Goal: Task Accomplishment & Management: Manage account settings

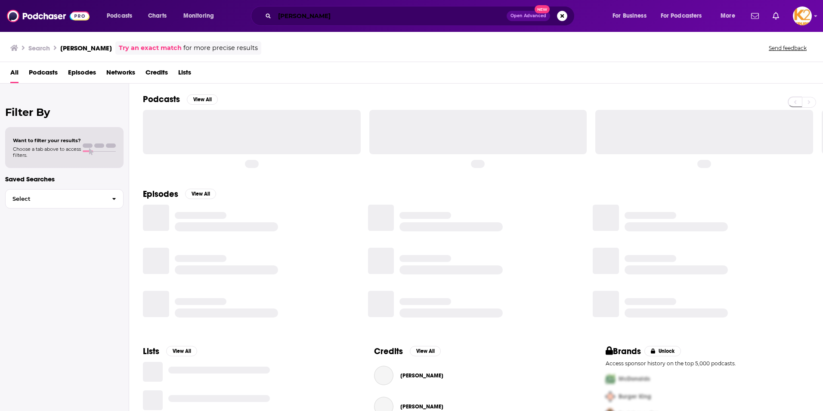
click at [311, 16] on input "[PERSON_NAME]" at bounding box center [391, 16] width 232 height 14
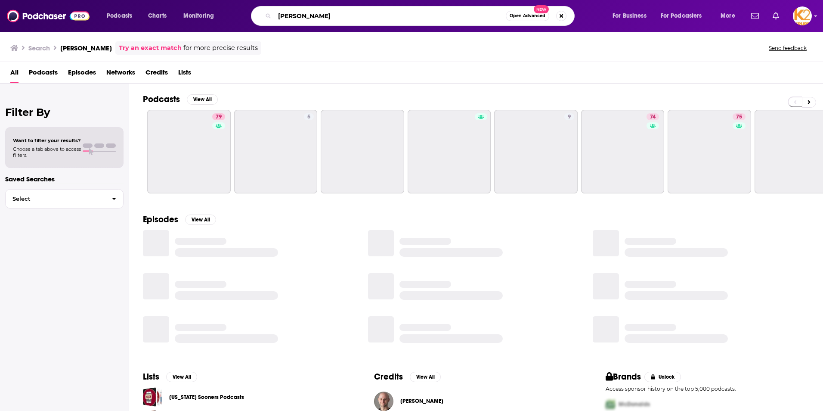
drag, startPoint x: 323, startPoint y: 16, endPoint x: 273, endPoint y: 25, distance: 50.7
click at [273, 25] on div "[PERSON_NAME] Open Advanced New" at bounding box center [413, 16] width 324 height 20
paste input "The Relationship School"
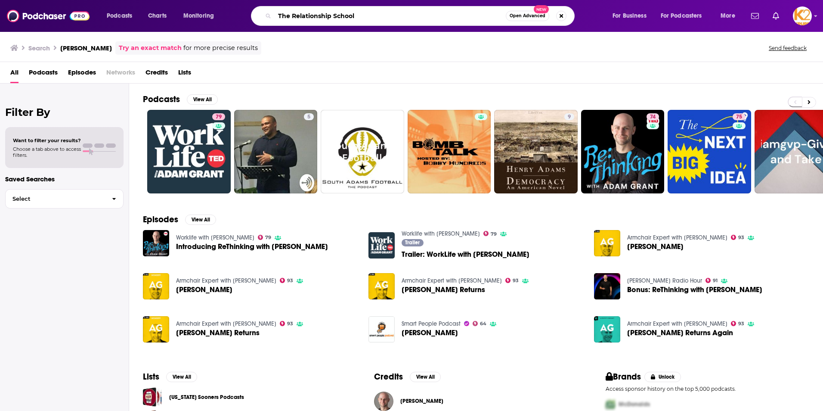
type input "The Relationship School"
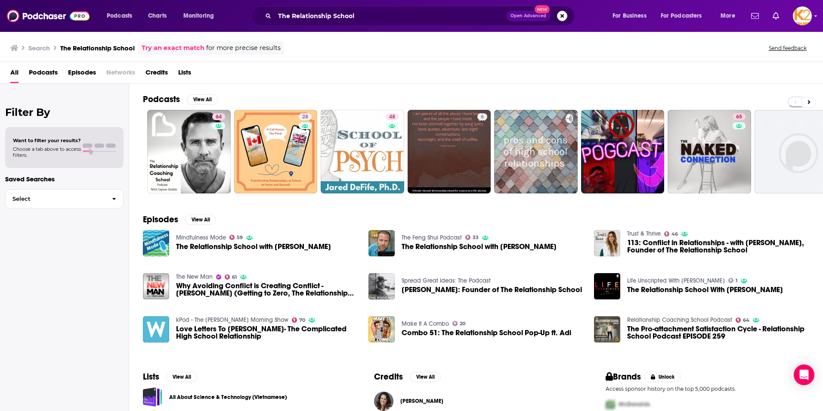
click at [213, 247] on span "The Relationship School with [PERSON_NAME]" at bounding box center [253, 246] width 155 height 7
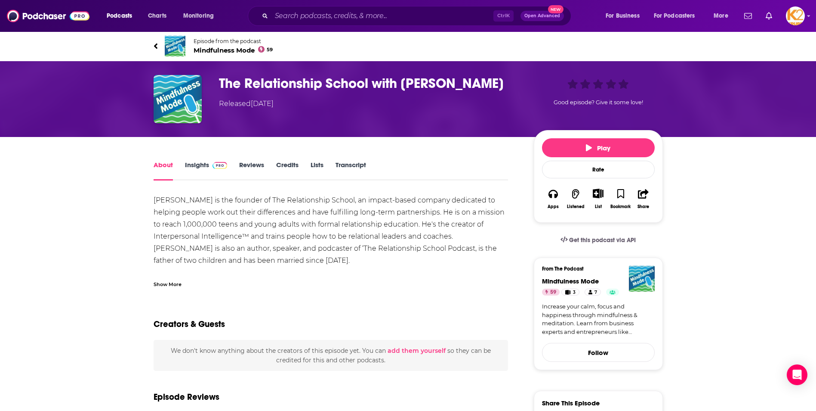
click at [206, 165] on link "Insights" at bounding box center [206, 170] width 43 height 20
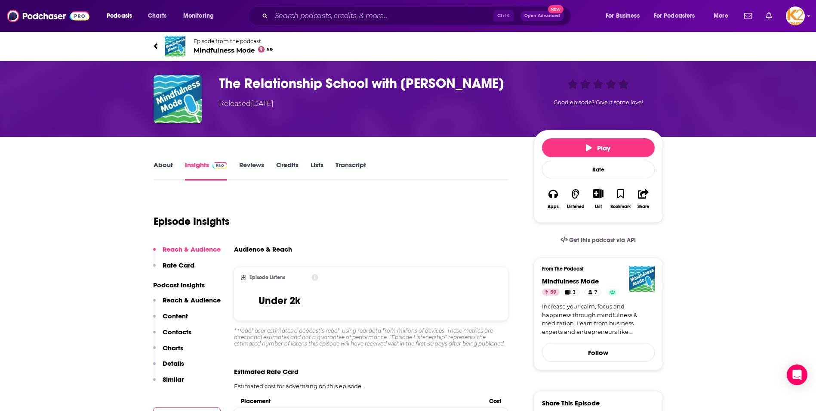
click at [171, 163] on link "About" at bounding box center [163, 170] width 19 height 20
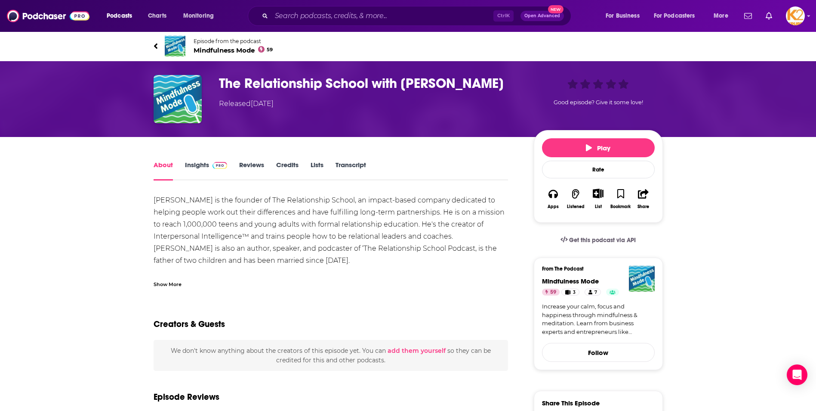
click at [595, 197] on icon "Show More Button" at bounding box center [598, 192] width 11 height 9
click at [594, 224] on button "Add Podcast" at bounding box center [591, 227] width 44 height 16
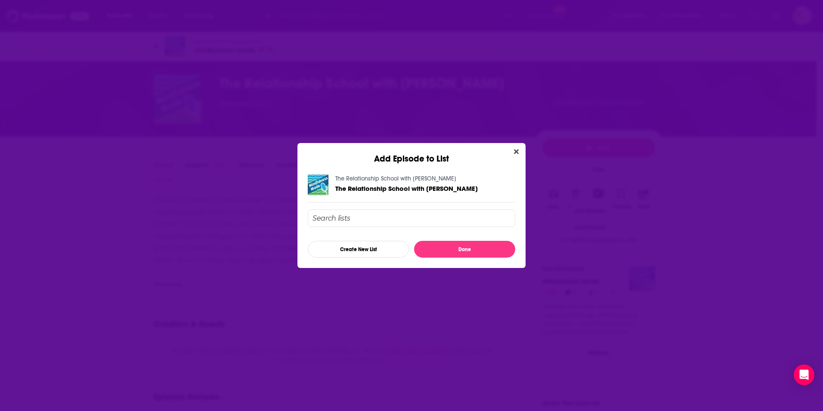
click at [392, 213] on input "Add Episode To List" at bounding box center [411, 218] width 207 height 18
type input "Relationship List"
click at [361, 253] on button "Create New List" at bounding box center [358, 249] width 101 height 17
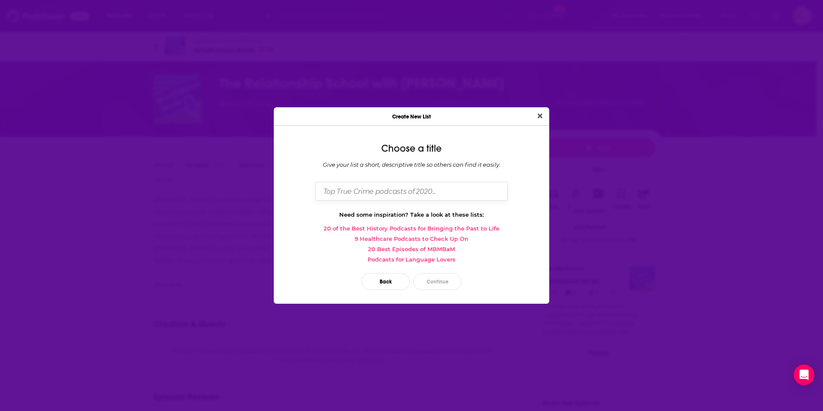
click at [364, 197] on input "Dialog" at bounding box center [411, 191] width 193 height 19
type input "Relationship List"
click at [436, 280] on button "Continue" at bounding box center [437, 281] width 48 height 17
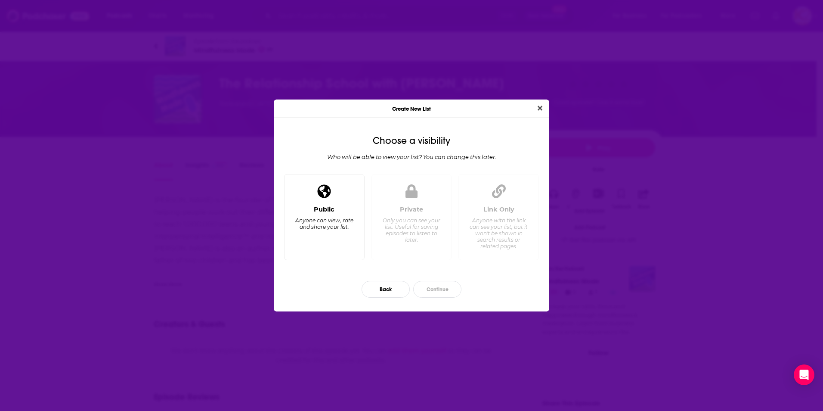
click at [325, 226] on div "Anyone can view, rate and share your list." at bounding box center [324, 223] width 59 height 13
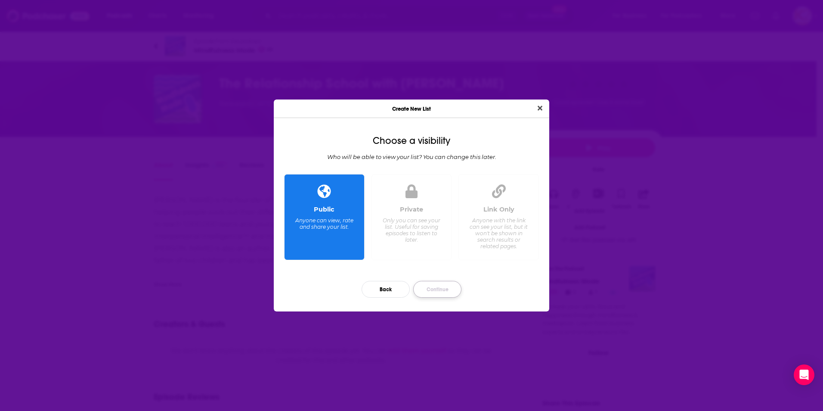
click at [436, 287] on button "Continue" at bounding box center [437, 289] width 48 height 17
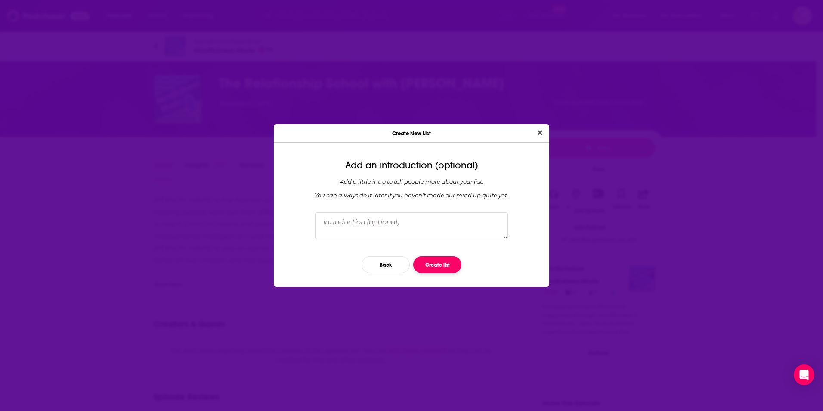
click at [433, 269] on button "Create list" at bounding box center [437, 264] width 48 height 17
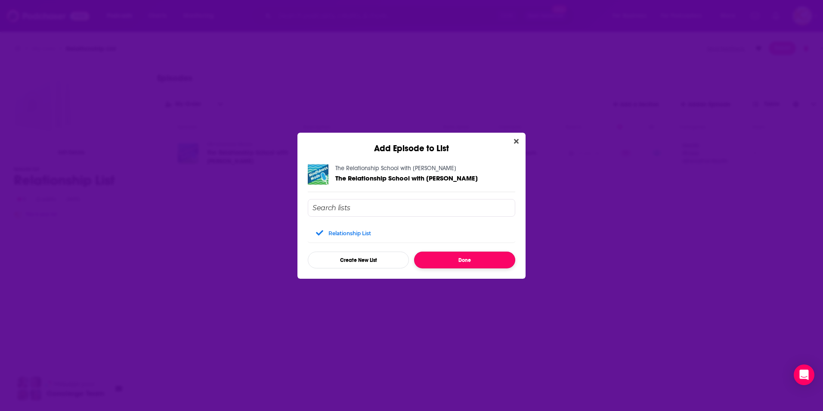
click at [433, 259] on button "Done" at bounding box center [464, 259] width 101 height 17
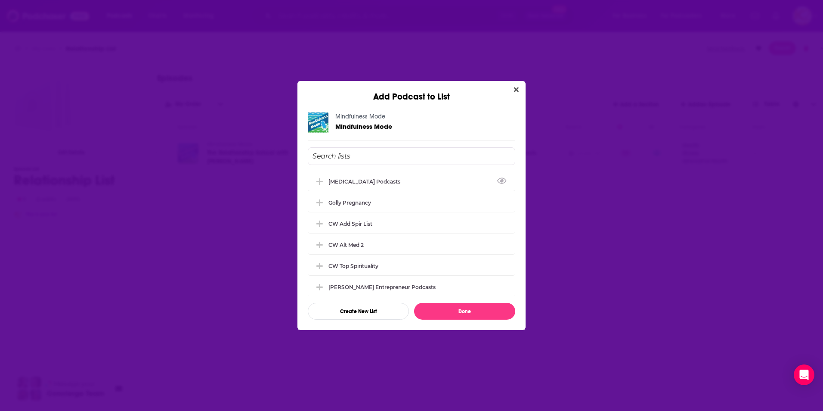
click at [378, 158] on input "Add Podcast To List" at bounding box center [411, 156] width 207 height 18
type input "relationship list"
click at [357, 314] on button "Create New List" at bounding box center [358, 310] width 101 height 17
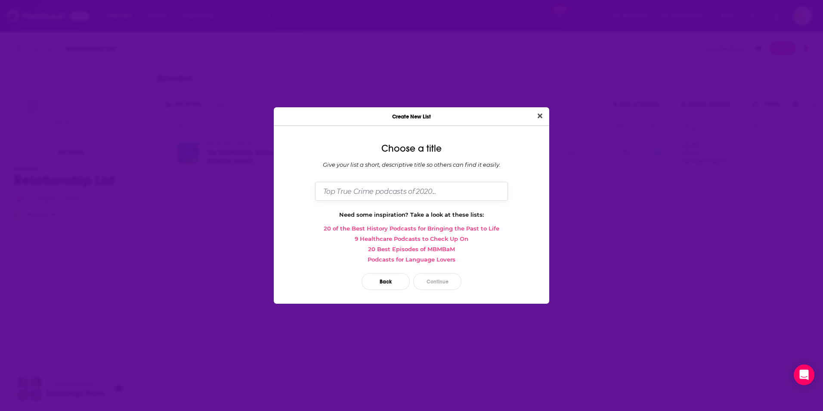
click at [369, 194] on input "Dialog" at bounding box center [411, 191] width 193 height 19
type input "Relationship List"
click at [444, 287] on button "Continue" at bounding box center [437, 281] width 48 height 17
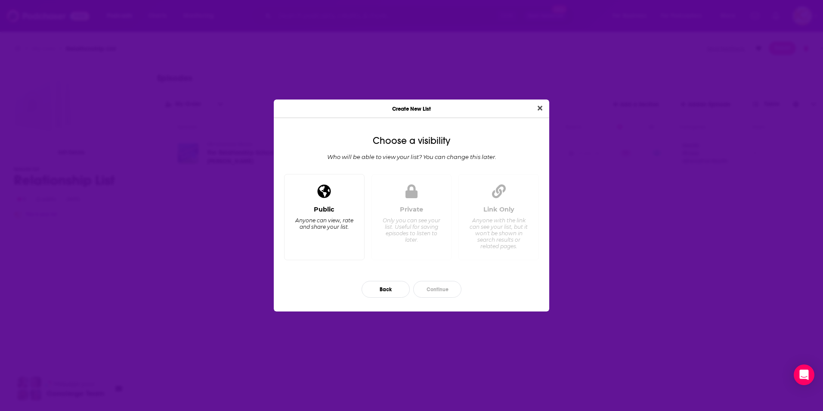
drag, startPoint x: 312, startPoint y: 211, endPoint x: 355, endPoint y: 240, distance: 51.6
click at [313, 211] on div "Public Anyone can view, rate and share your list." at bounding box center [324, 229] width 66 height 48
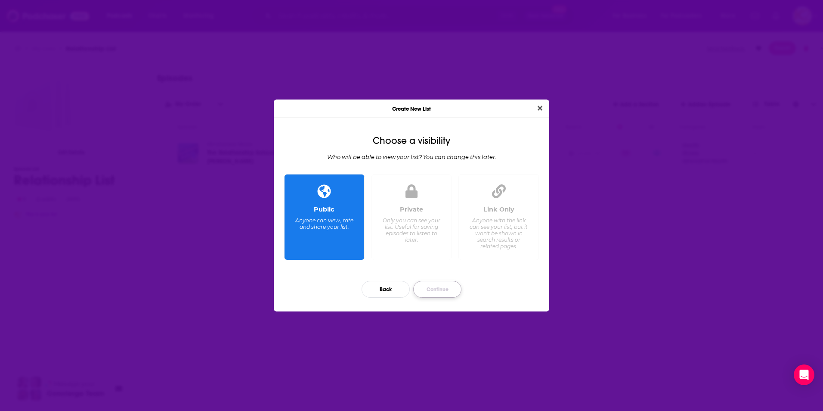
click at [445, 293] on button "Continue" at bounding box center [437, 289] width 48 height 17
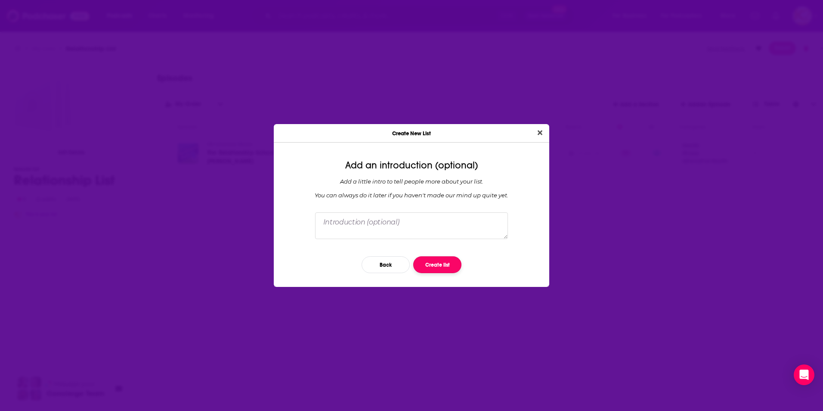
click at [441, 260] on button "Create list" at bounding box center [437, 264] width 48 height 17
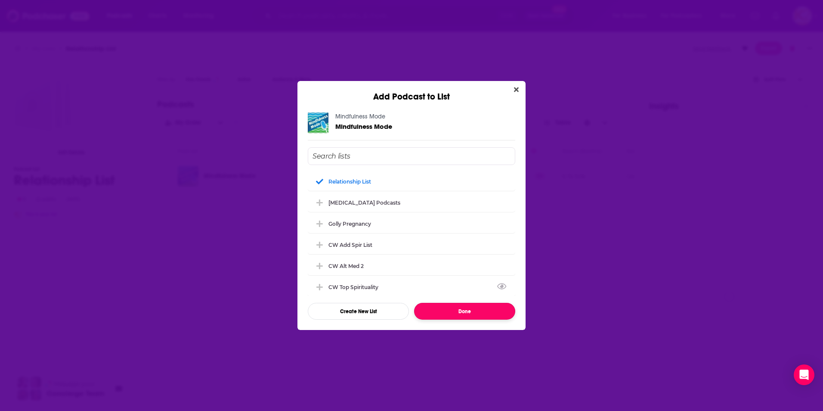
click at [480, 310] on button "Done" at bounding box center [464, 310] width 101 height 17
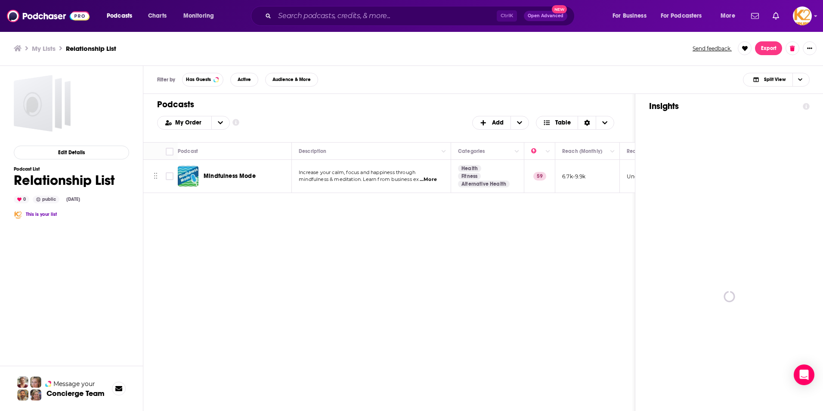
click at [225, 174] on div "Podcasts Charts Monitoring Ctrl K Open Advanced New For Business For Podcasters…" at bounding box center [411, 205] width 823 height 411
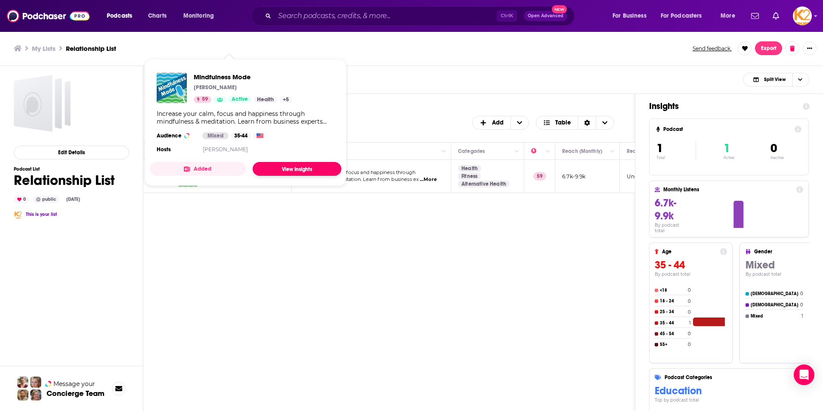
click at [272, 169] on link "View Insights" at bounding box center [297, 169] width 89 height 14
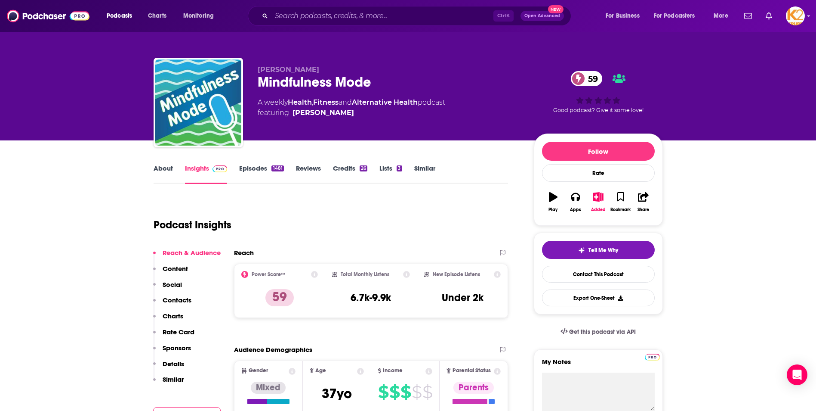
click at [188, 299] on p "Contacts" at bounding box center [177, 300] width 29 height 8
click at [168, 170] on link "About" at bounding box center [163, 174] width 19 height 20
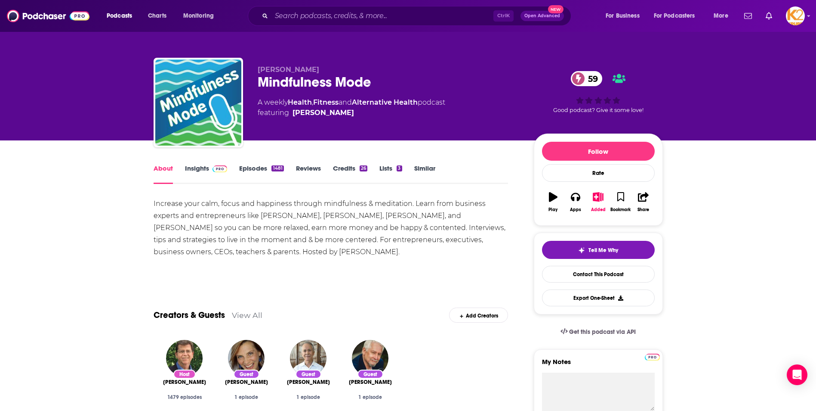
click at [198, 170] on link "Insights" at bounding box center [206, 174] width 43 height 20
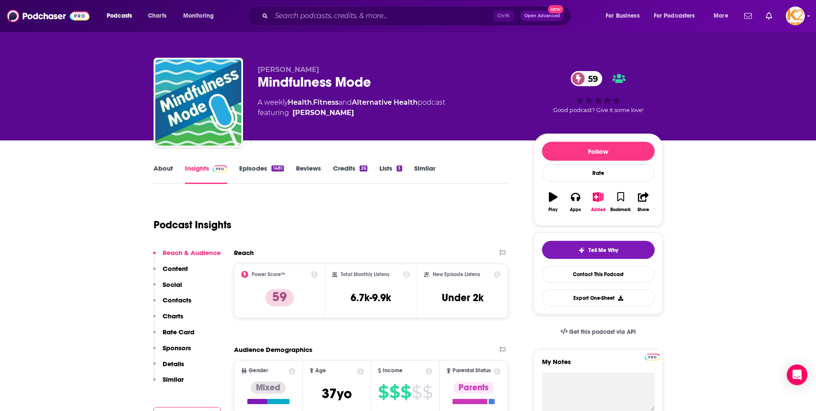
click at [193, 296] on div "Reach & Audience Content Social Contacts Charts Rate Card Sponsors Details Simi…" at bounding box center [187, 319] width 68 height 142
click at [180, 300] on p "Contacts" at bounding box center [177, 300] width 29 height 8
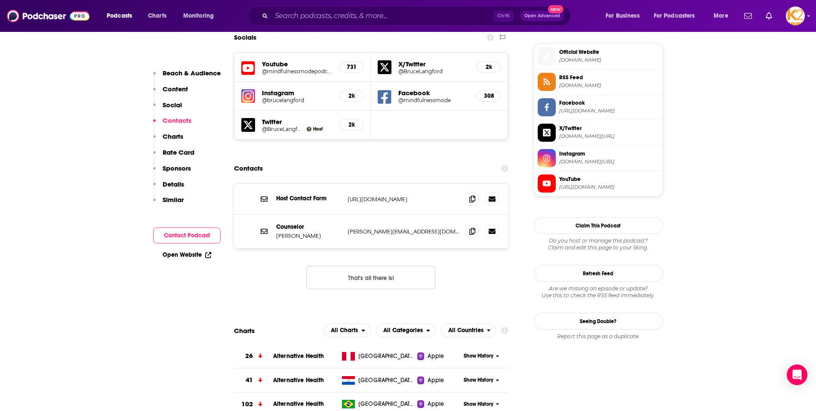
scroll to position [766, 0]
click at [469, 223] on span at bounding box center [472, 229] width 13 height 13
click at [305, 15] on input "Search podcasts, credits, & more..." at bounding box center [383, 16] width 222 height 14
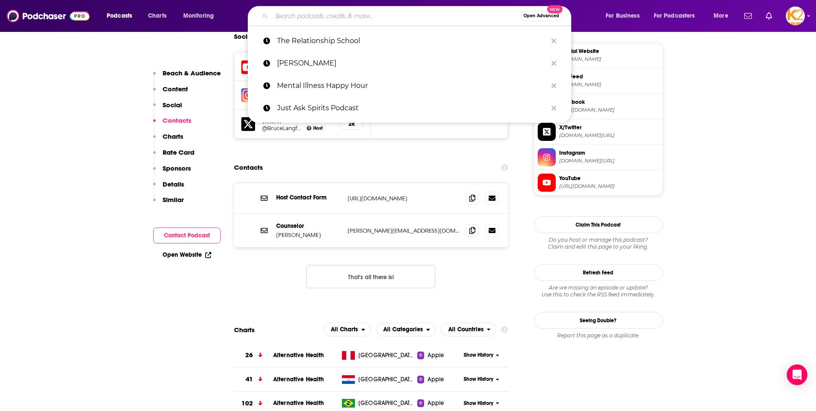
paste input "Where Should We Begin?"
type input "Where Should We Begin?"
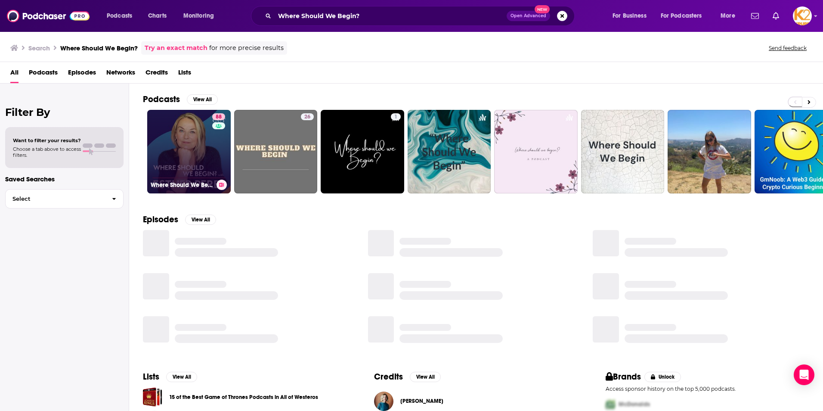
click at [192, 176] on link "88 Where Should We Begin? with [PERSON_NAME]" at bounding box center [188, 151] width 83 height 83
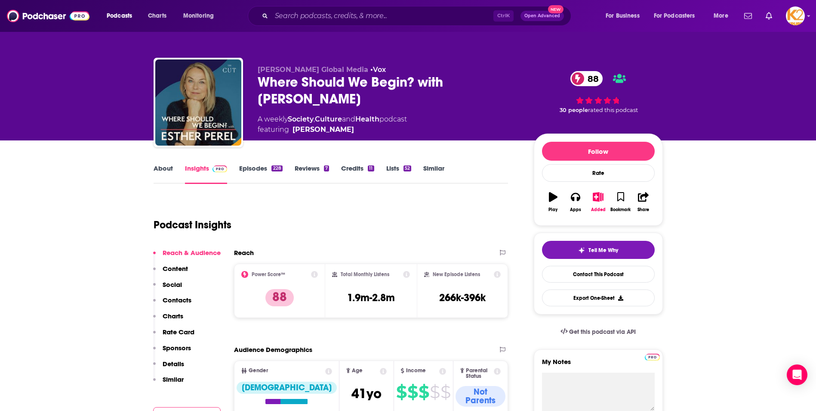
click at [174, 294] on button "Social" at bounding box center [167, 288] width 29 height 16
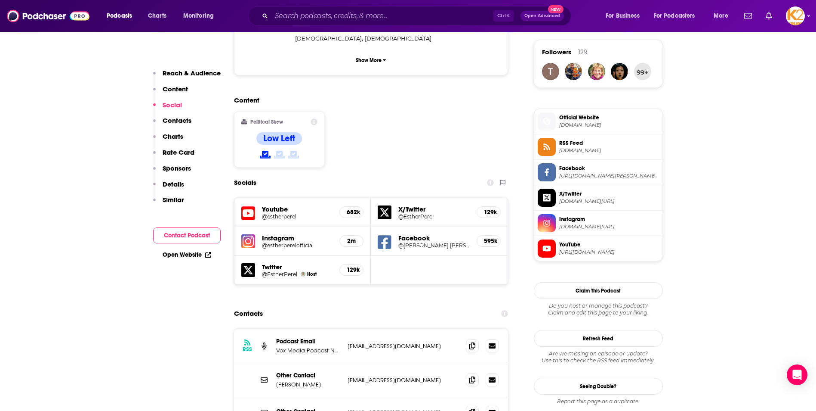
scroll to position [626, 0]
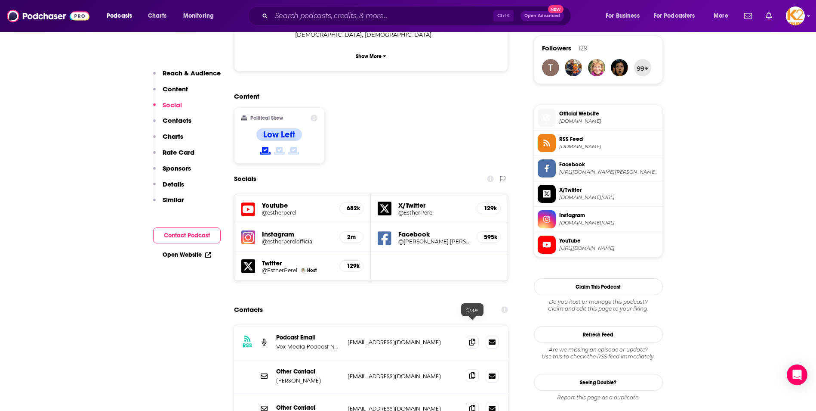
click at [475, 372] on icon at bounding box center [472, 375] width 6 height 7
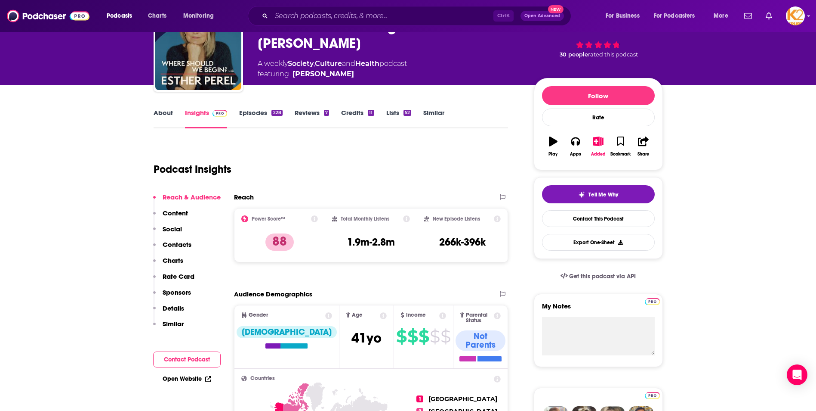
scroll to position [0, 0]
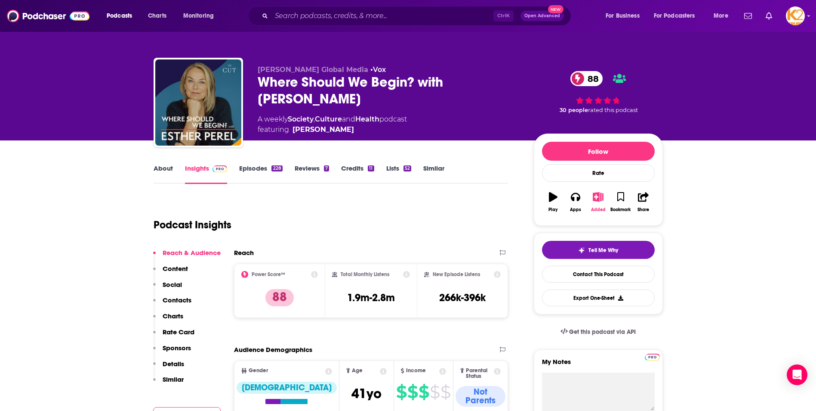
click at [599, 198] on icon "button" at bounding box center [598, 196] width 11 height 9
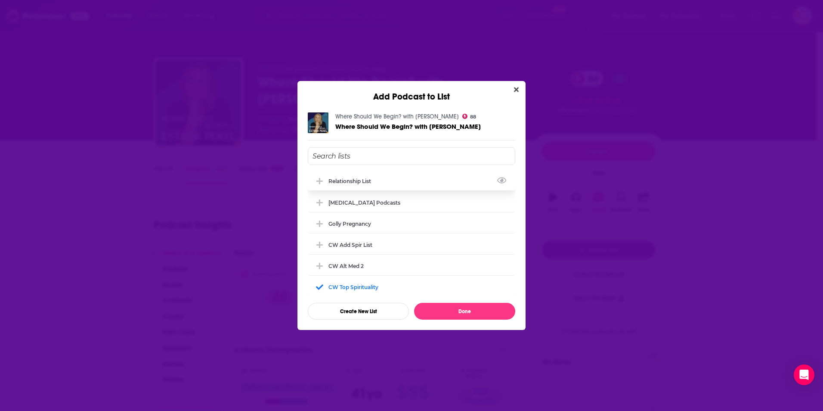
click at [353, 184] on div "Relationship List" at bounding box center [411, 180] width 207 height 19
click at [469, 310] on button "Done" at bounding box center [464, 310] width 101 height 17
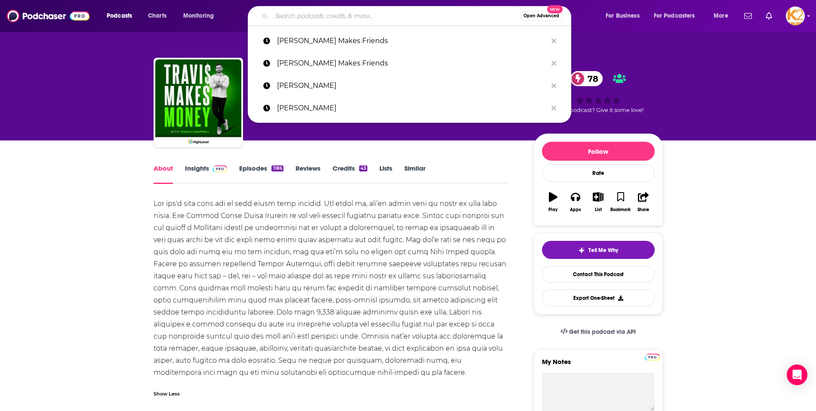
click at [369, 20] on input "Search podcasts, credits, & more..." at bounding box center [396, 16] width 248 height 14
paste input "Unsolicited Advice with Ashley and Taryne"
type input "Unsolicited Advice with Ashley and Taryne"
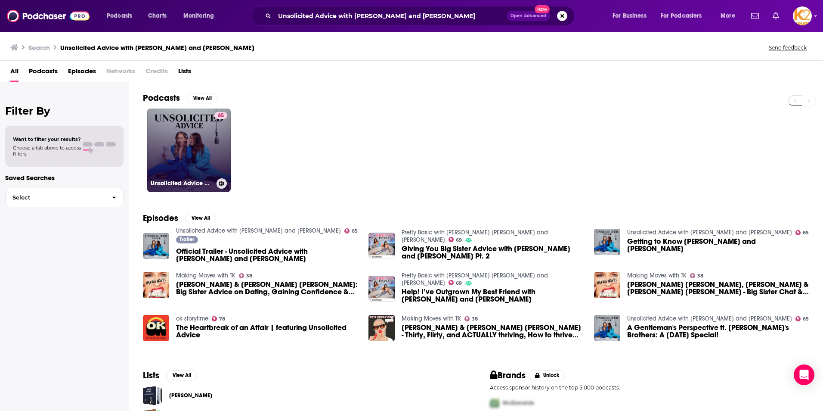
click at [208, 152] on link "65 Unsolicited Advice with Ashley and Taryne" at bounding box center [188, 149] width 83 height 83
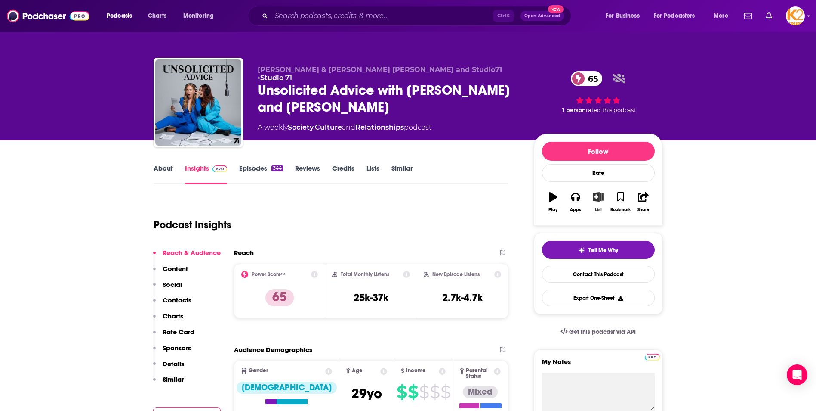
click at [599, 200] on icon "button" at bounding box center [598, 196] width 11 height 9
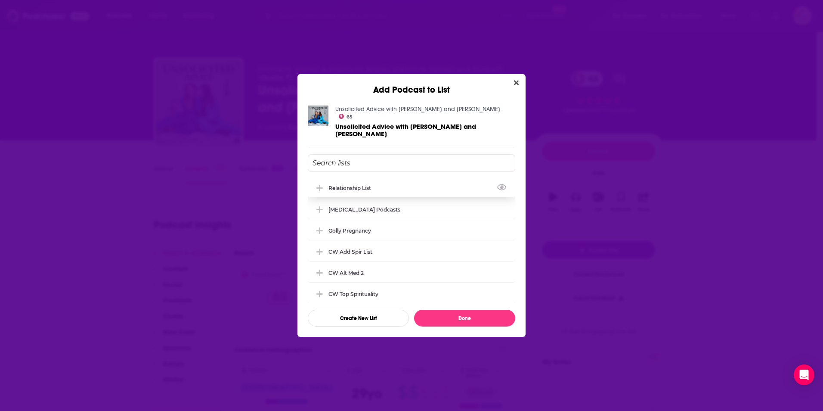
click at [351, 185] on div "Relationship List" at bounding box center [352, 188] width 48 height 6
click at [464, 309] on button "Done" at bounding box center [464, 317] width 101 height 17
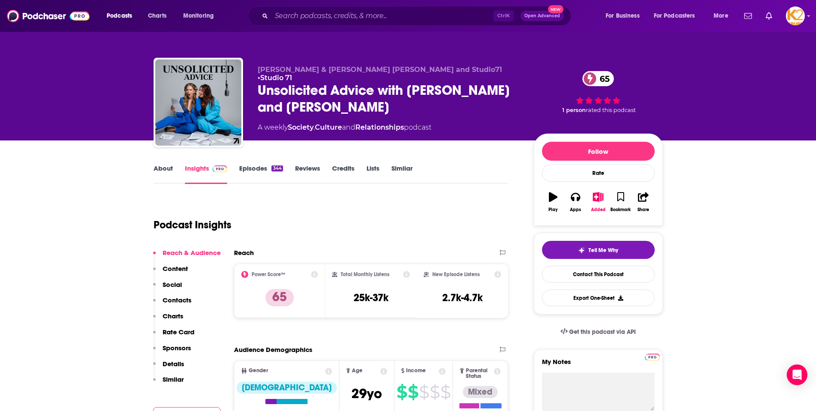
click at [176, 300] on p "Contacts" at bounding box center [177, 300] width 29 height 8
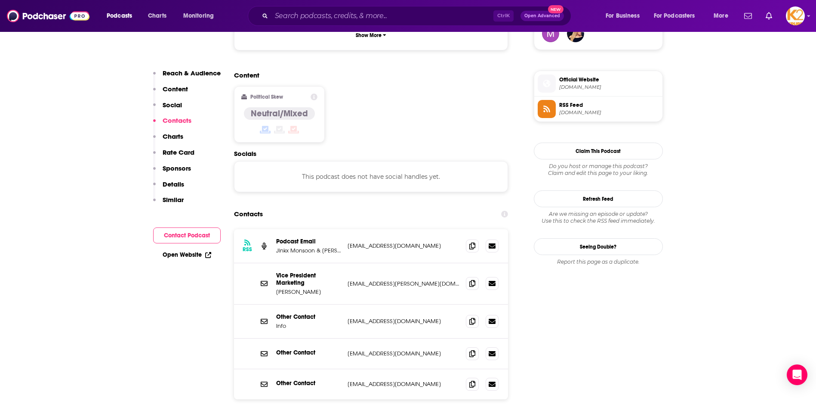
scroll to position [692, 0]
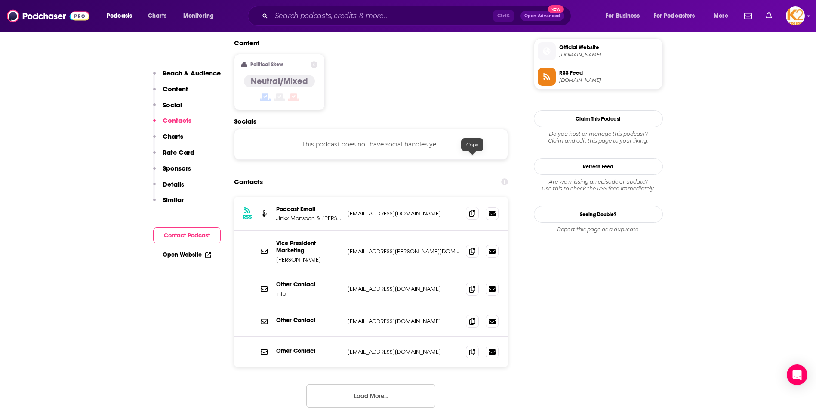
click at [474, 210] on icon at bounding box center [472, 213] width 6 height 7
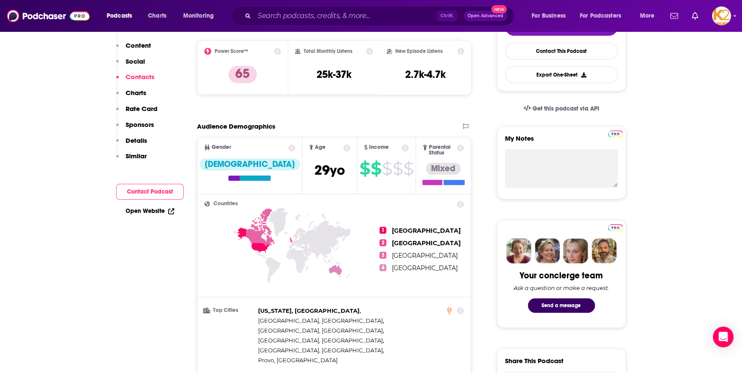
scroll to position [0, 0]
